Goal: Information Seeking & Learning: Find specific page/section

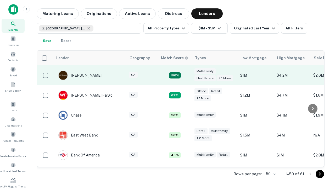
click at [186, 75] on td "100%" at bounding box center [175, 75] width 34 height 20
